Goal: Navigation & Orientation: Find specific page/section

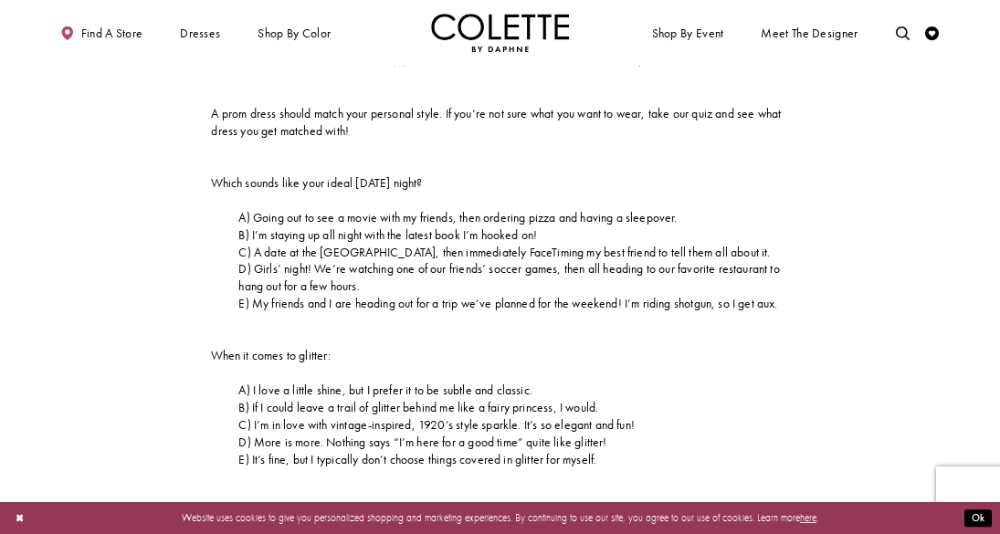
scroll to position [435, 0]
drag, startPoint x: 269, startPoint y: 234, endPoint x: 330, endPoint y: 236, distance: 60.3
click at [330, 236] on span "B) I’m staying up all night with the latest book I’m hooked on!" at bounding box center [387, 236] width 299 height 16
click at [330, 237] on span "B) I’m staying up all night with the latest book I’m hooked on!" at bounding box center [387, 236] width 299 height 16
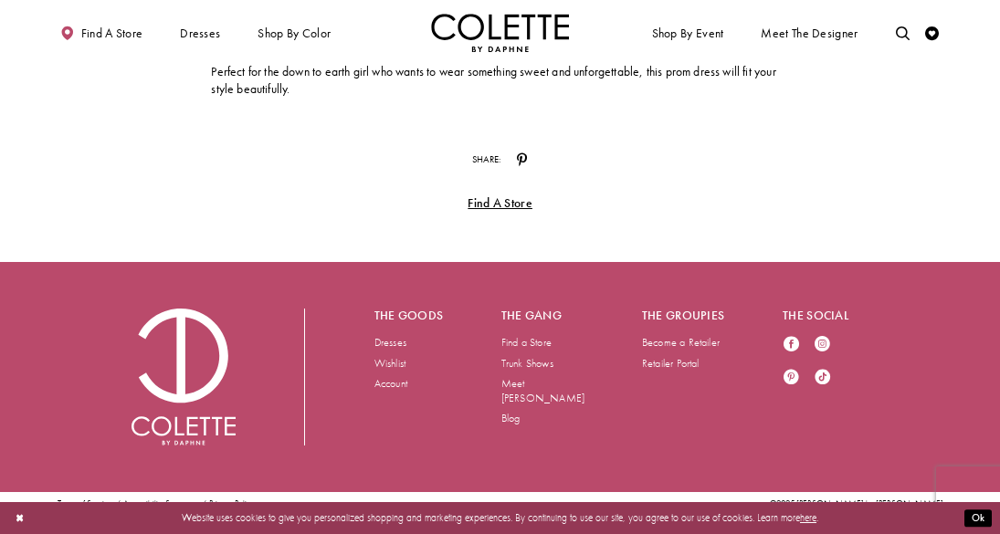
scroll to position [7750, 0]
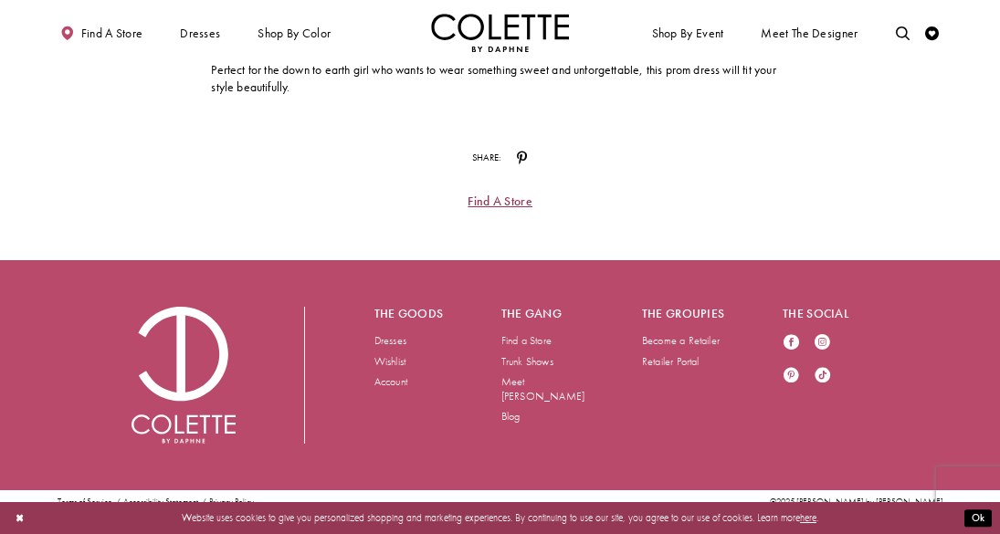
click at [491, 206] on link "Find a Store" at bounding box center [499, 201] width 65 height 14
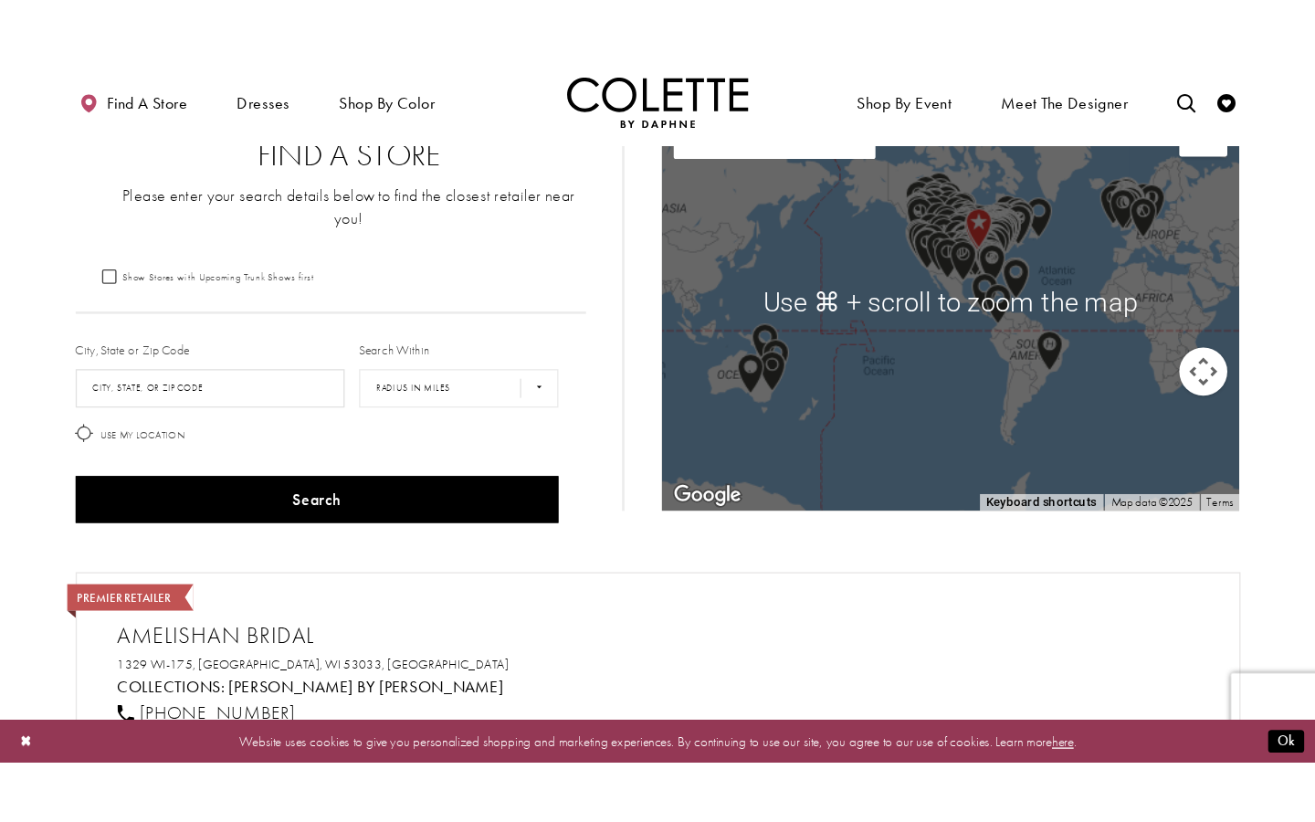
scroll to position [9, 0]
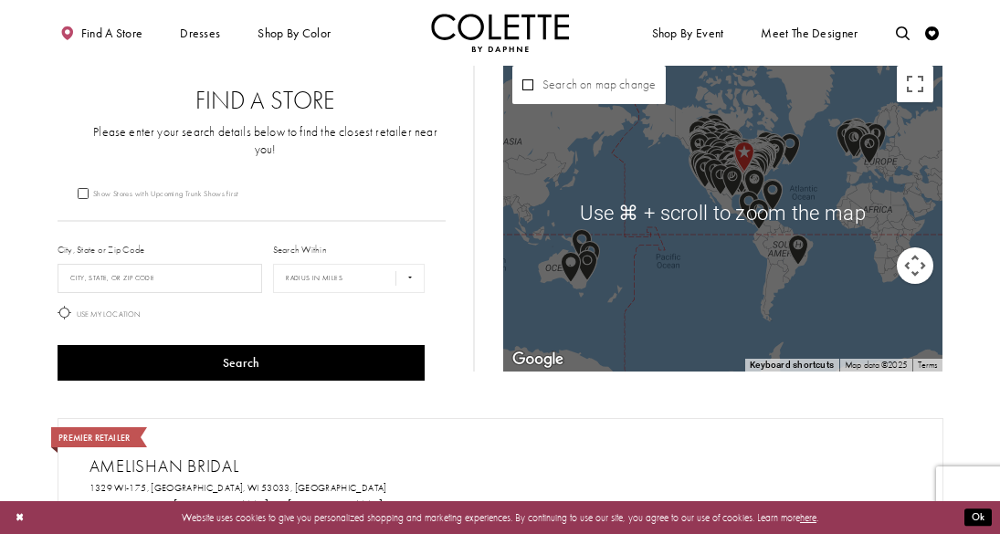
click at [760, 181] on img "Map with store locations" at bounding box center [754, 184] width 20 height 31
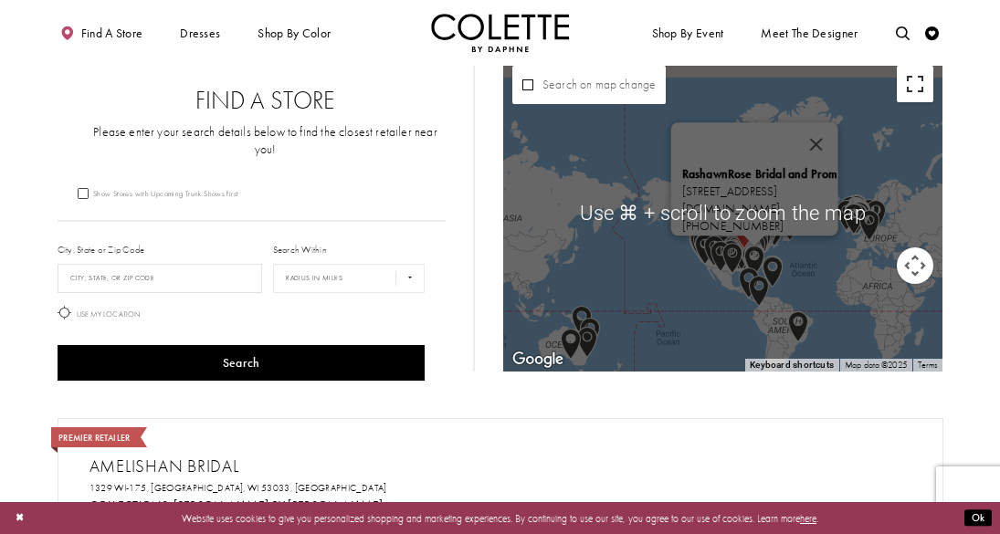
click at [914, 96] on button "Toggle fullscreen view" at bounding box center [915, 84] width 37 height 37
